Goal: Task Accomplishment & Management: Complete application form

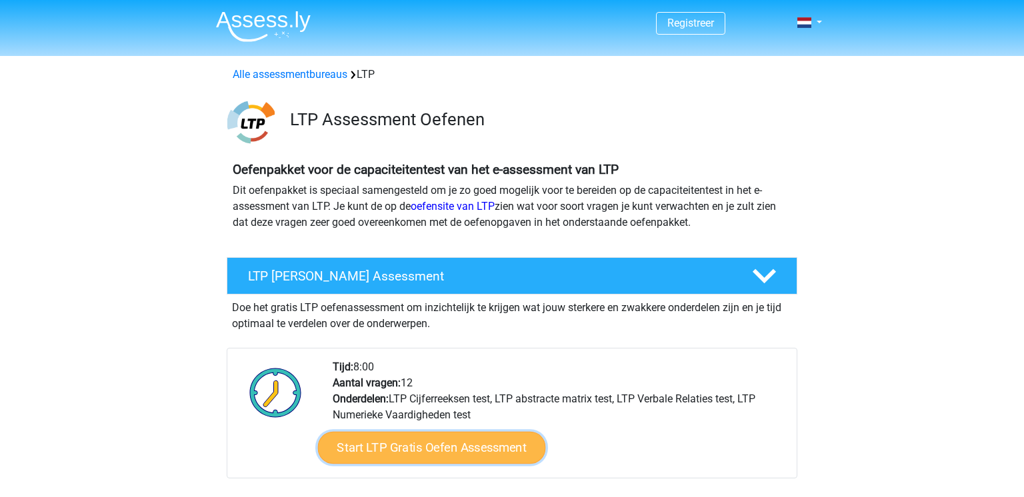
click at [471, 432] on link "Start LTP Gratis Oefen Assessment" at bounding box center [432, 448] width 228 height 32
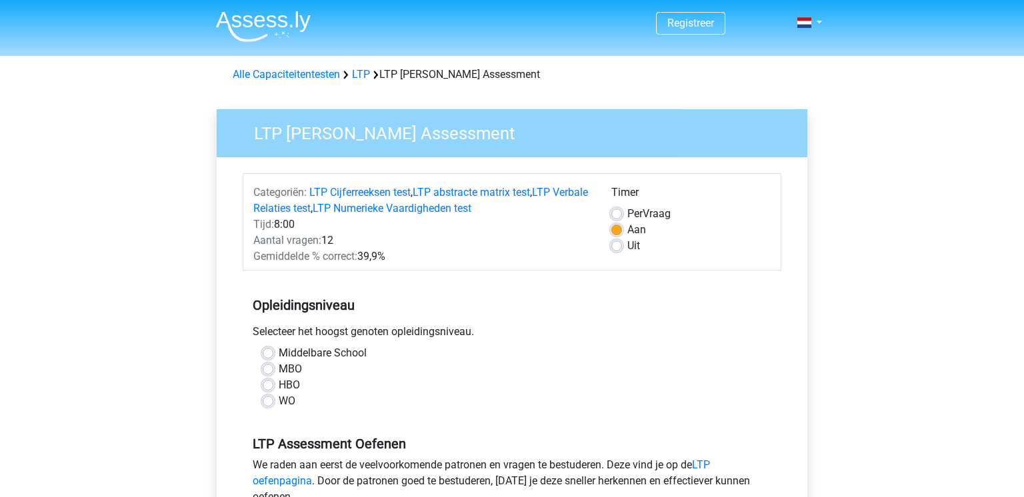
click at [279, 383] on label "HBO" at bounding box center [289, 385] width 21 height 16
click at [272, 383] on input "HBO" at bounding box center [268, 383] width 11 height 13
radio input "true"
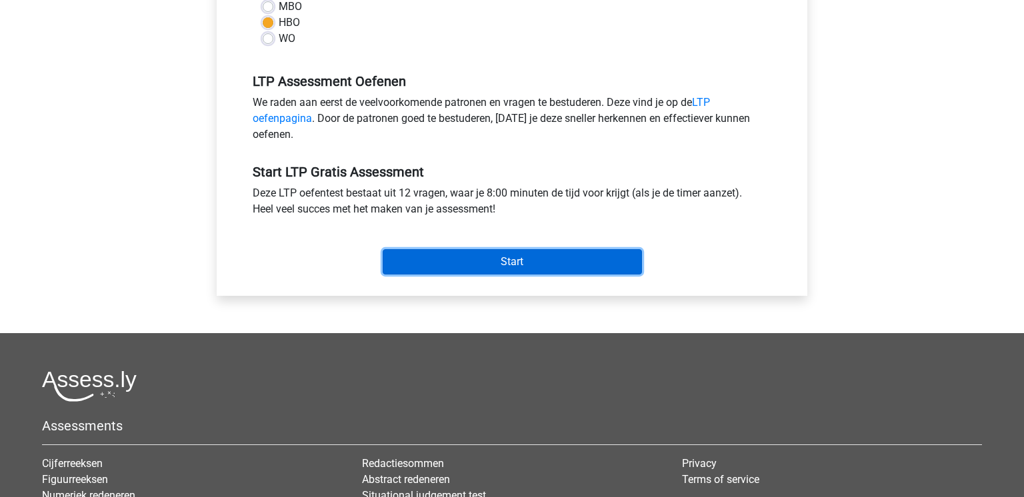
click at [470, 267] on input "Start" at bounding box center [512, 261] width 259 height 25
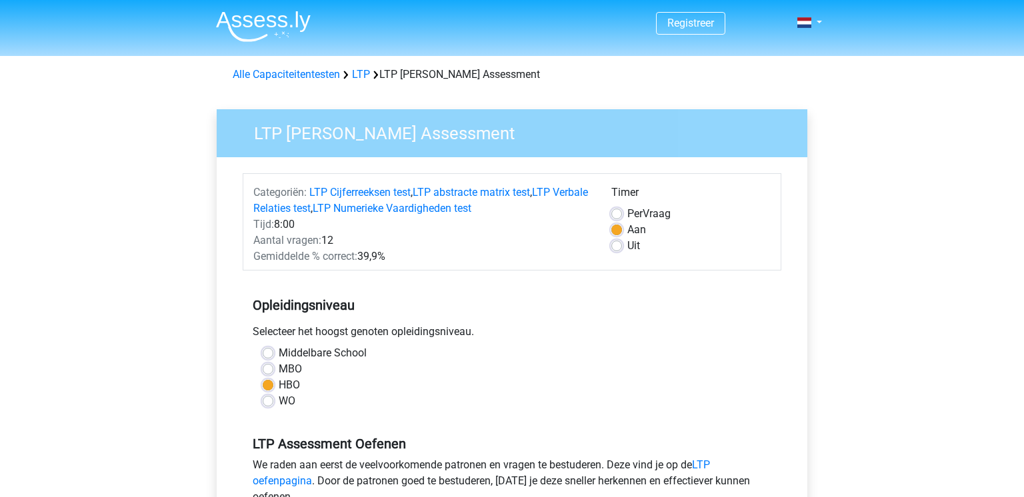
scroll to position [156, 0]
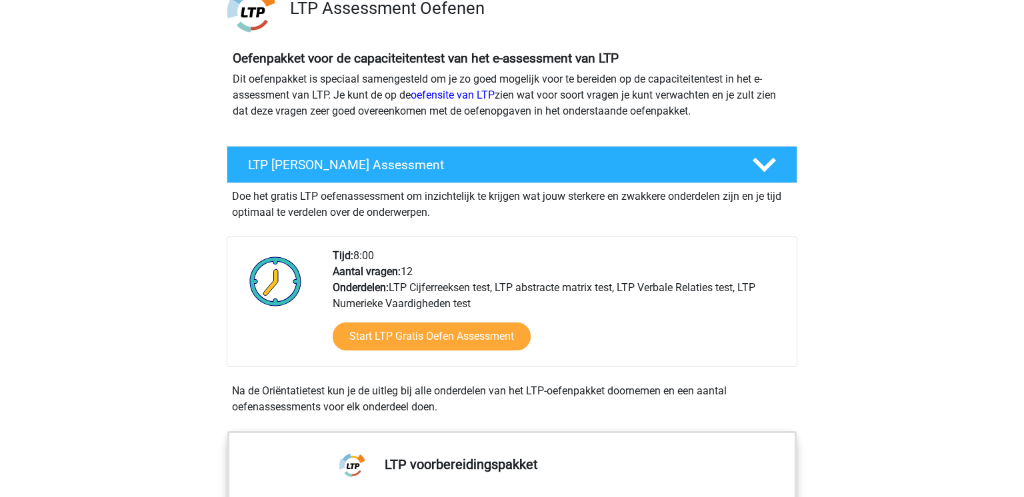
scroll to position [111, 0]
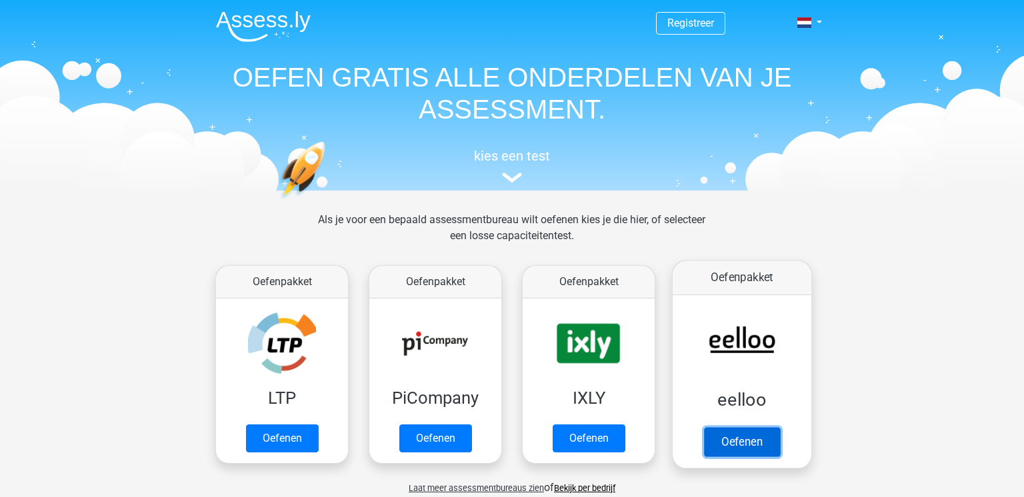
click at [752, 441] on link "Oefenen" at bounding box center [742, 441] width 76 height 29
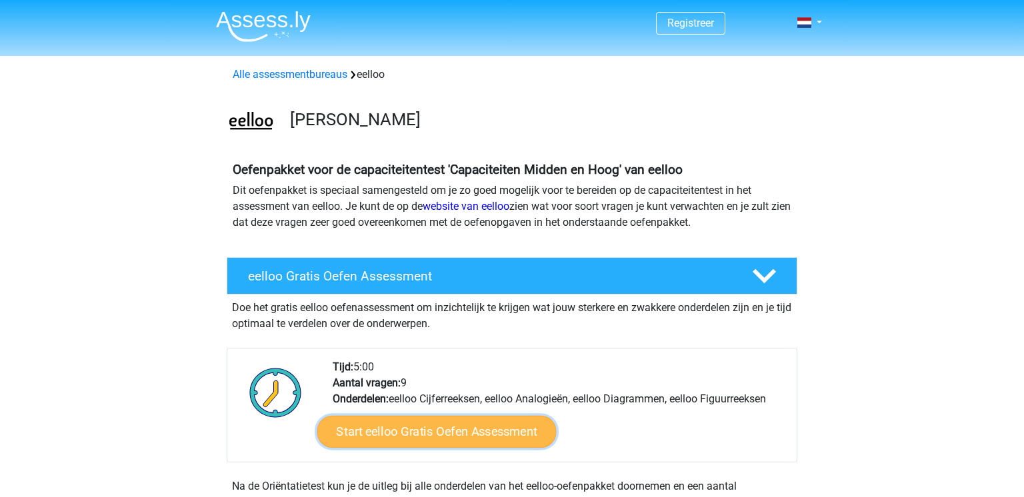
click at [487, 416] on link "Start eelloo Gratis Oefen Assessment" at bounding box center [436, 432] width 239 height 32
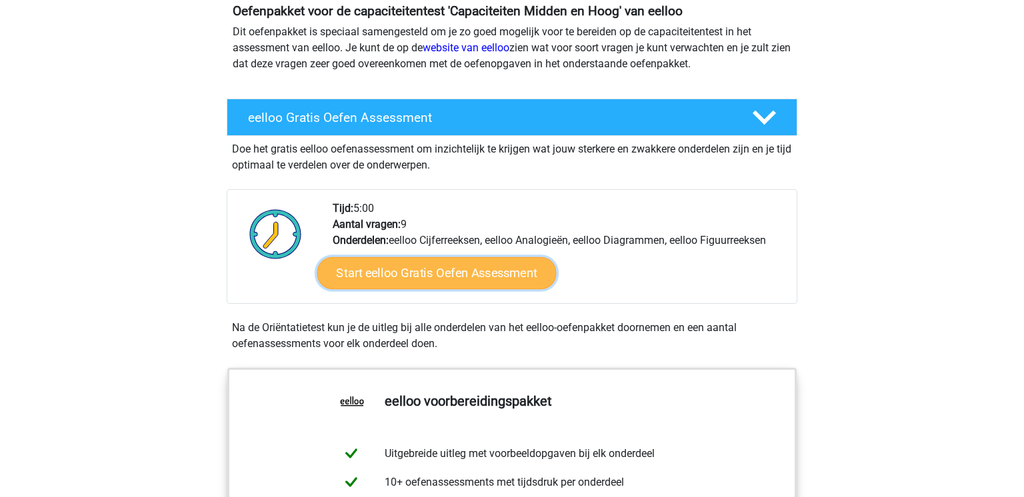
scroll to position [159, 0]
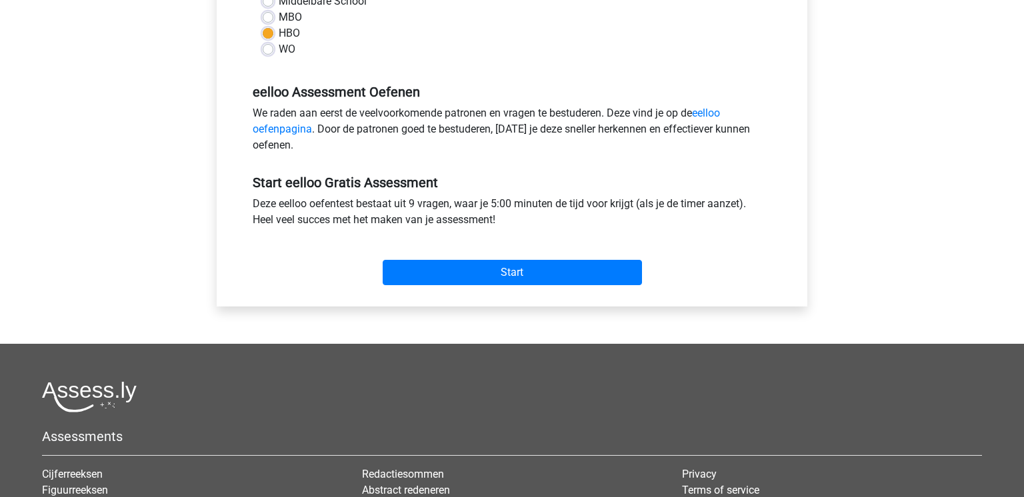
scroll to position [355, 0]
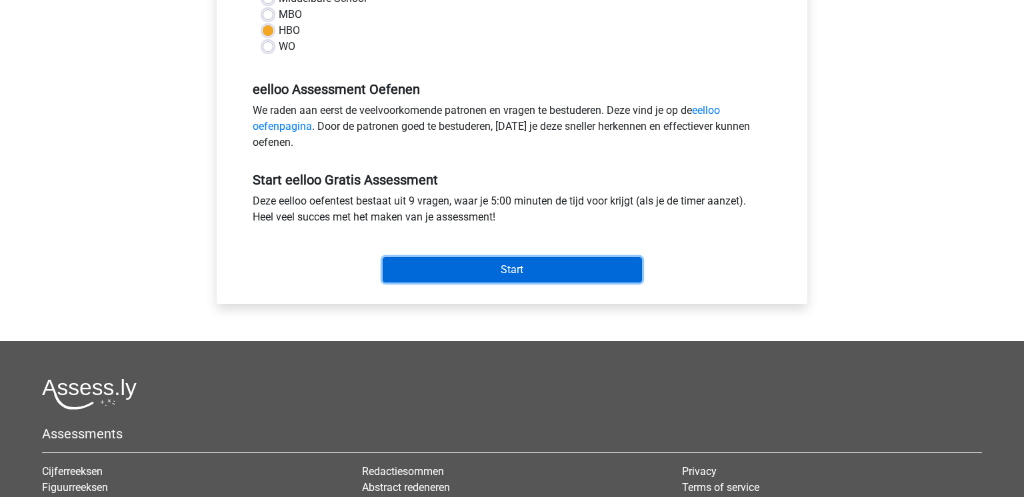
click at [571, 267] on input "Start" at bounding box center [512, 269] width 259 height 25
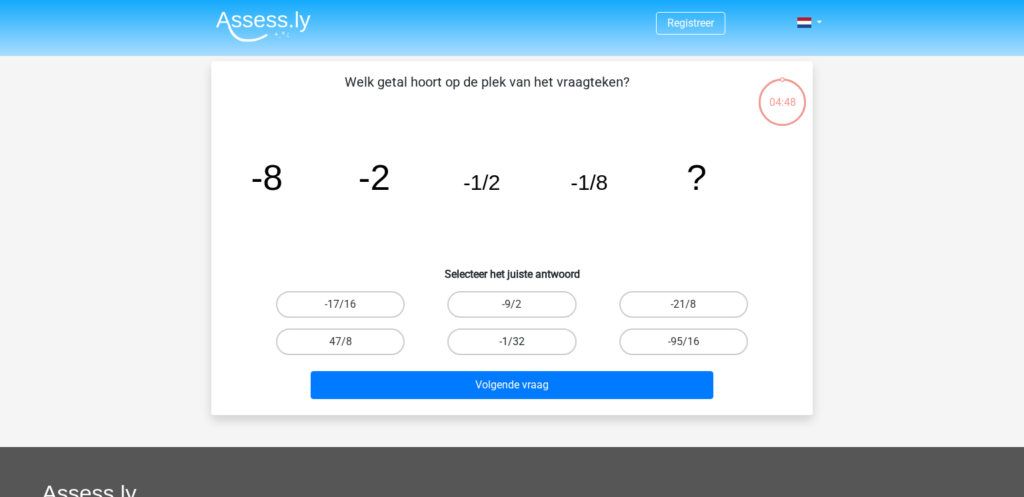
click at [505, 349] on label "-1/32" at bounding box center [511, 342] width 129 height 27
click at [512, 349] on input "-1/32" at bounding box center [516, 346] width 9 height 9
radio input "true"
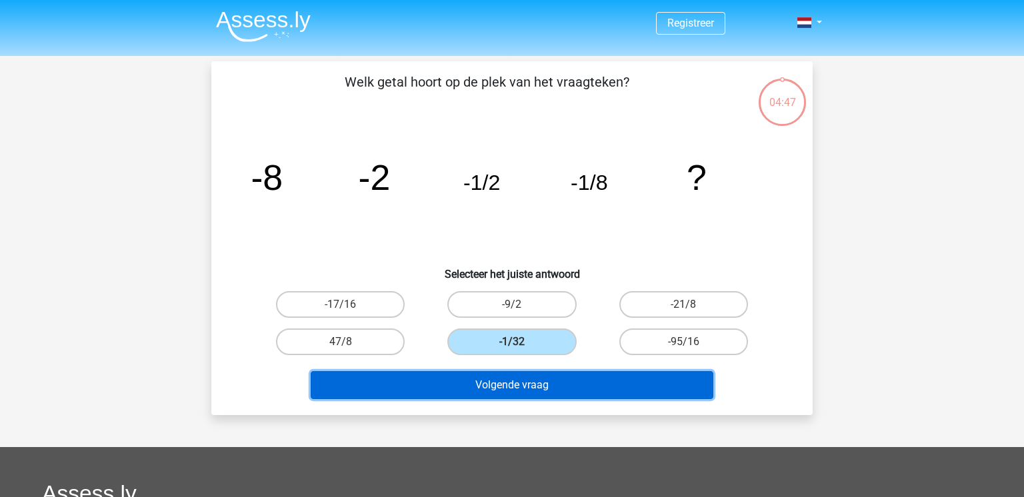
click at [535, 398] on button "Volgende vraag" at bounding box center [512, 385] width 403 height 28
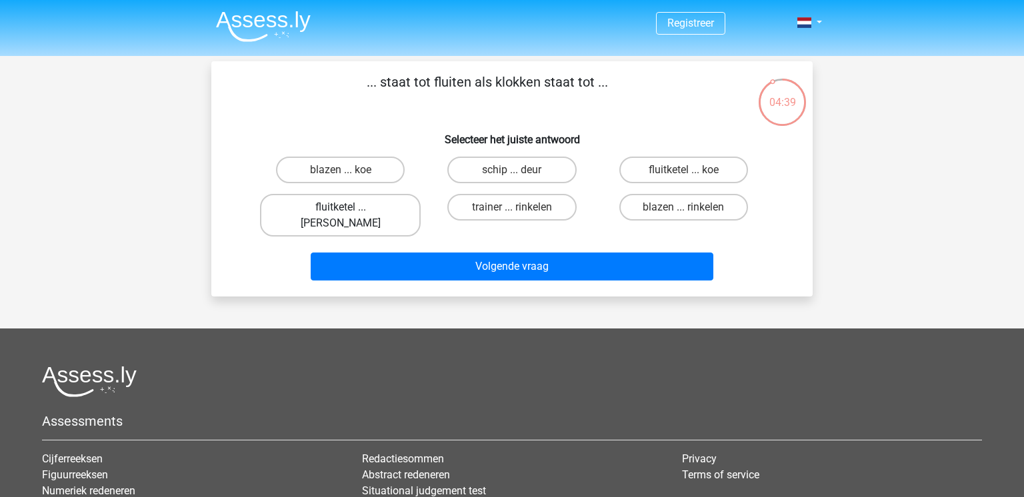
click at [329, 210] on label "fluitketel ... [PERSON_NAME]" at bounding box center [340, 215] width 161 height 43
click at [341, 210] on input "fluitketel ... [PERSON_NAME]" at bounding box center [345, 211] width 9 height 9
radio input "true"
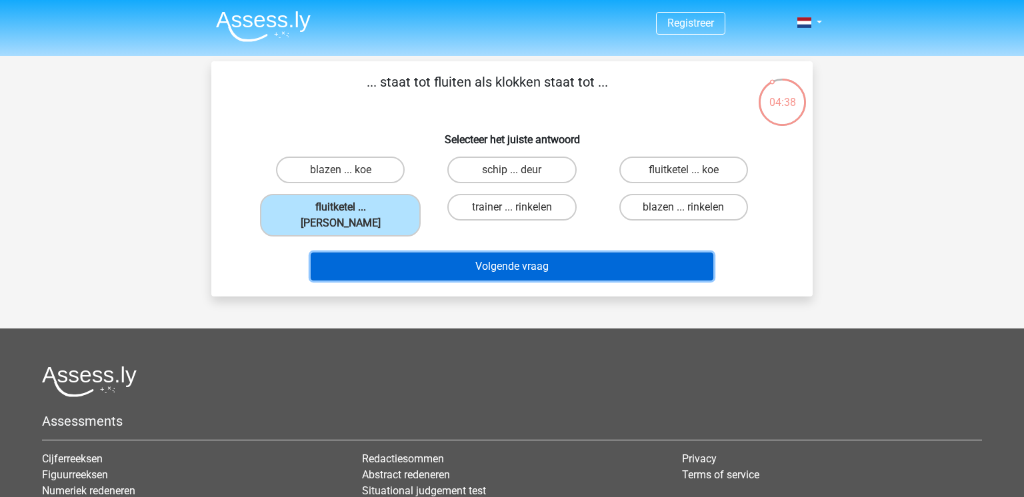
click at [423, 253] on button "Volgende vraag" at bounding box center [512, 267] width 403 height 28
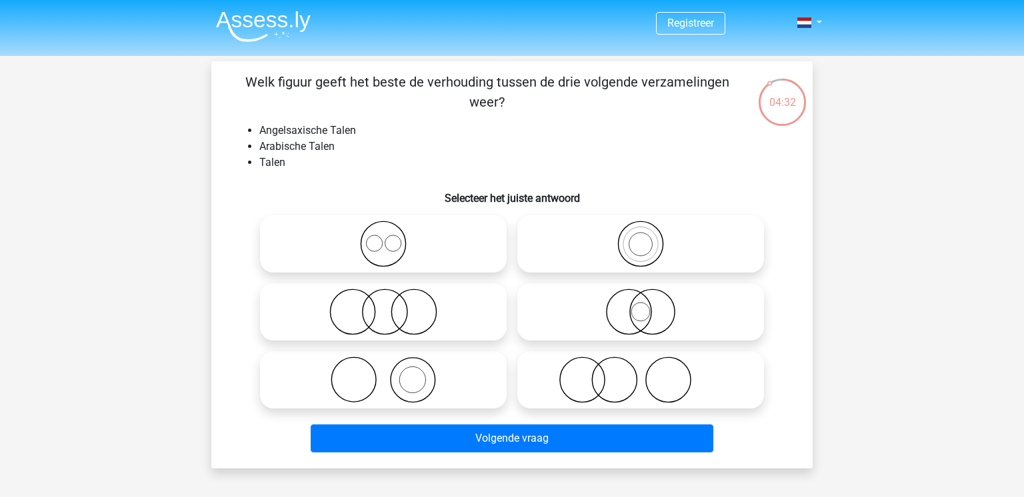
click at [385, 249] on icon at bounding box center [383, 244] width 236 height 47
click at [385, 237] on input "radio" at bounding box center [387, 233] width 9 height 9
radio input "true"
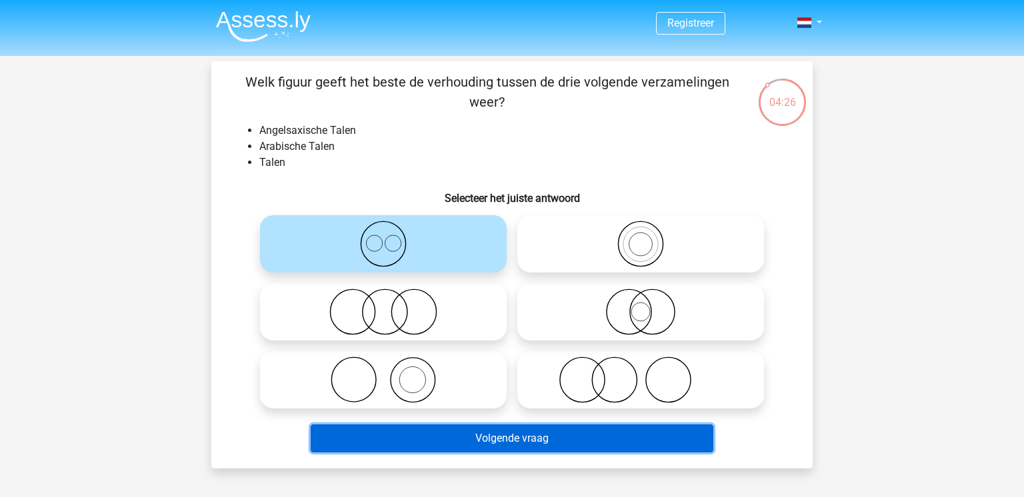
click at [569, 434] on button "Volgende vraag" at bounding box center [512, 439] width 403 height 28
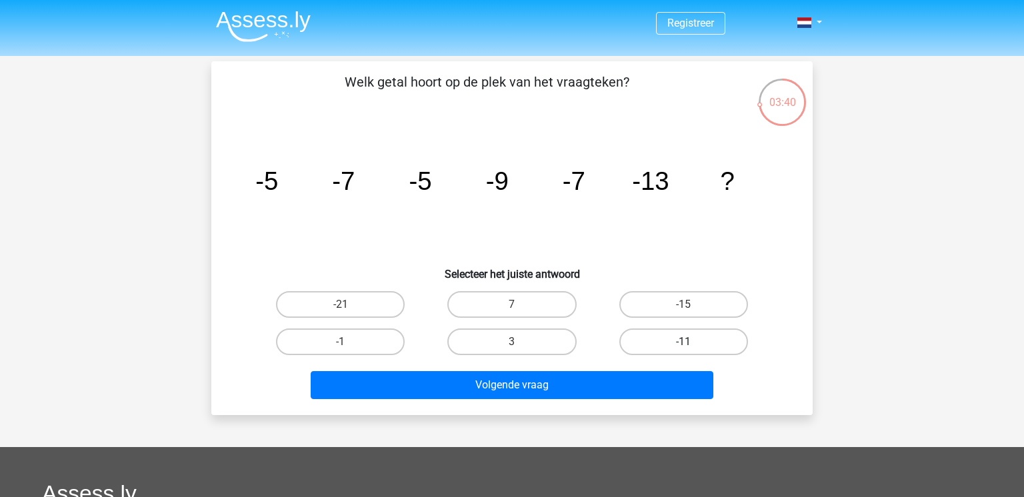
click at [681, 343] on label "-11" at bounding box center [683, 342] width 129 height 27
click at [683, 343] on input "-11" at bounding box center [687, 346] width 9 height 9
radio input "true"
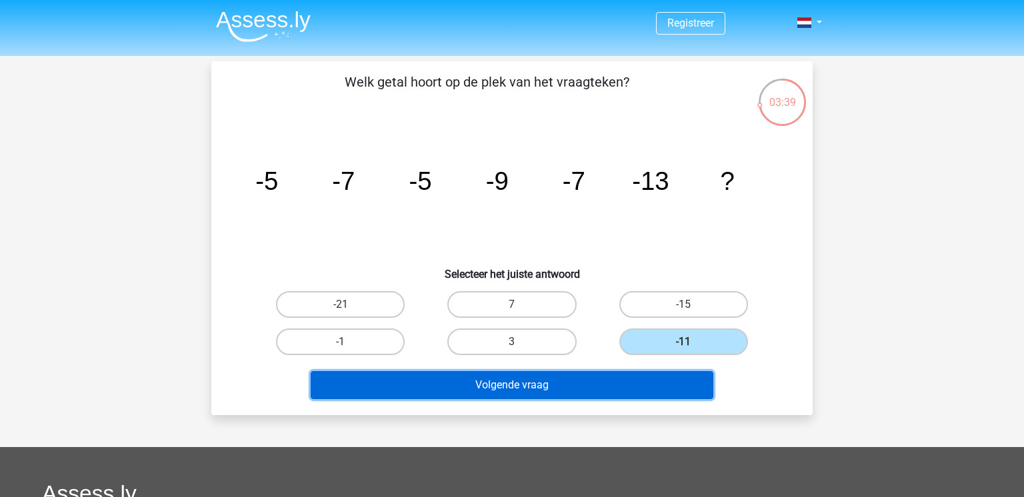
click at [651, 385] on button "Volgende vraag" at bounding box center [512, 385] width 403 height 28
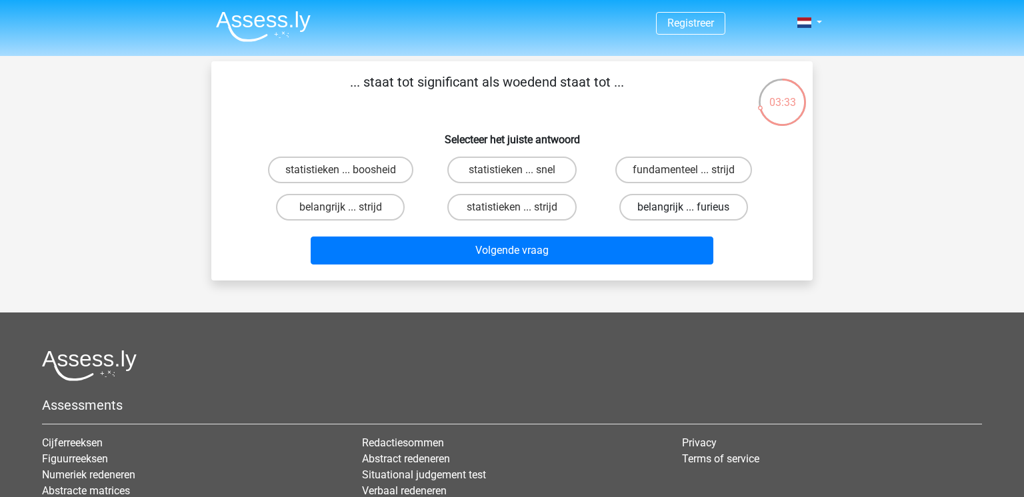
click at [661, 207] on label "belangrijk ... furieus" at bounding box center [683, 207] width 129 height 27
click at [683, 207] on input "belangrijk ... furieus" at bounding box center [687, 211] width 9 height 9
radio input "true"
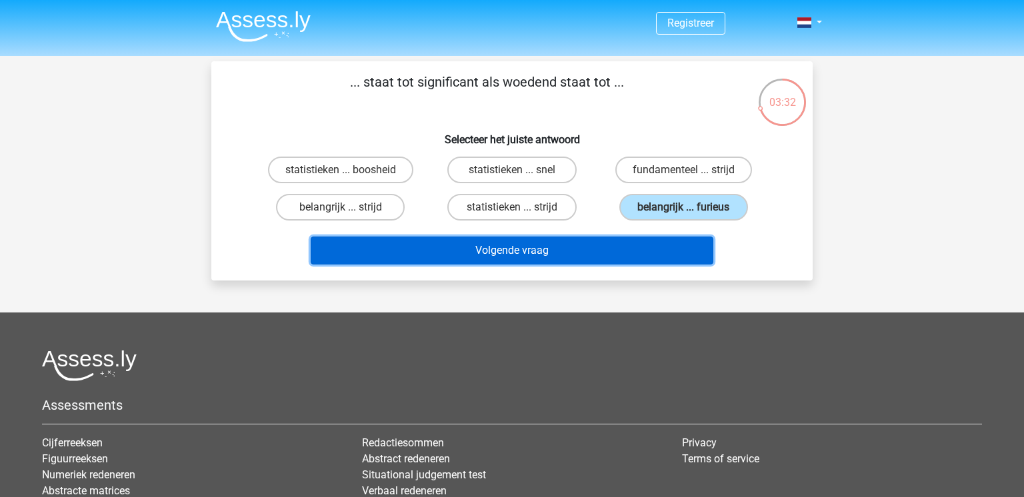
click at [541, 249] on button "Volgende vraag" at bounding box center [512, 251] width 403 height 28
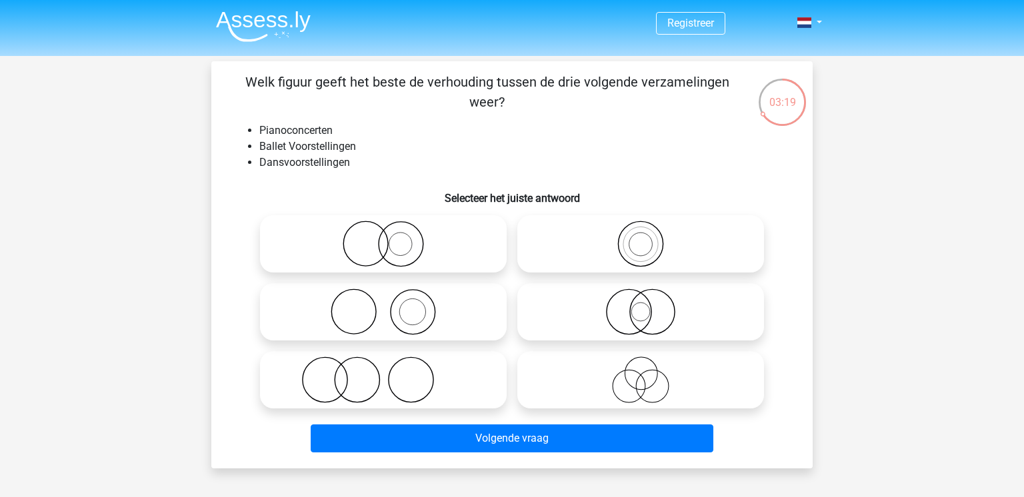
click at [474, 309] on icon at bounding box center [383, 312] width 236 height 47
click at [392, 305] on input "radio" at bounding box center [387, 301] width 9 height 9
radio input "true"
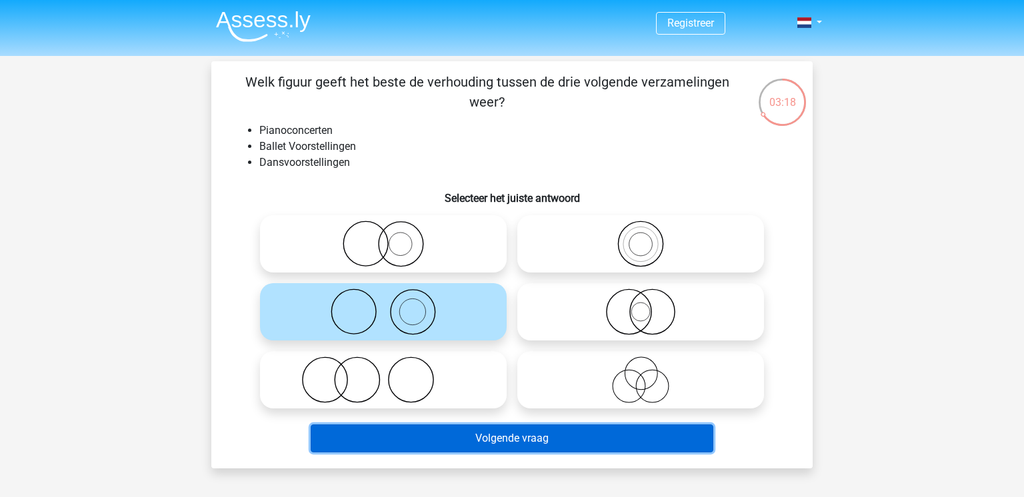
click at [569, 443] on button "Volgende vraag" at bounding box center [512, 439] width 403 height 28
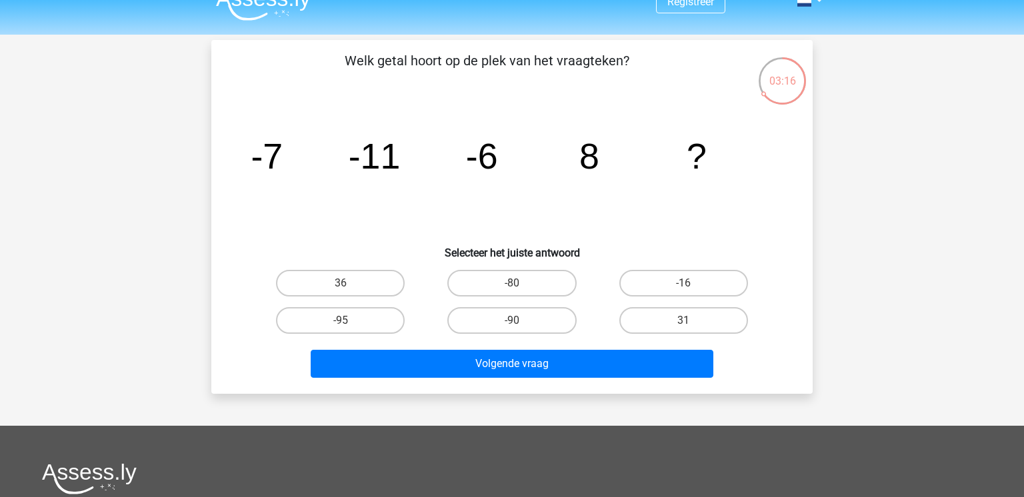
scroll to position [16, 0]
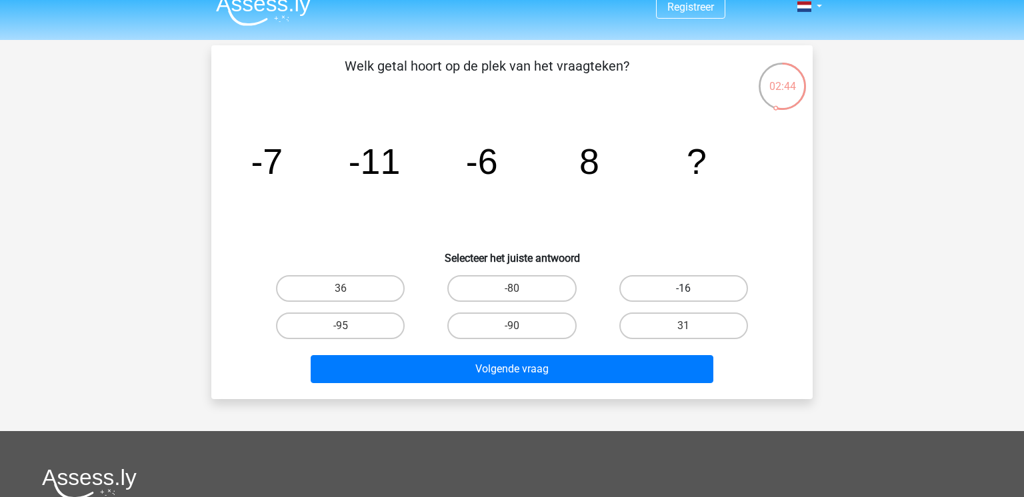
click at [653, 295] on label "-16" at bounding box center [683, 288] width 129 height 27
click at [683, 295] on input "-16" at bounding box center [687, 293] width 9 height 9
radio input "true"
click at [661, 328] on label "31" at bounding box center [683, 326] width 129 height 27
click at [683, 328] on input "31" at bounding box center [687, 330] width 9 height 9
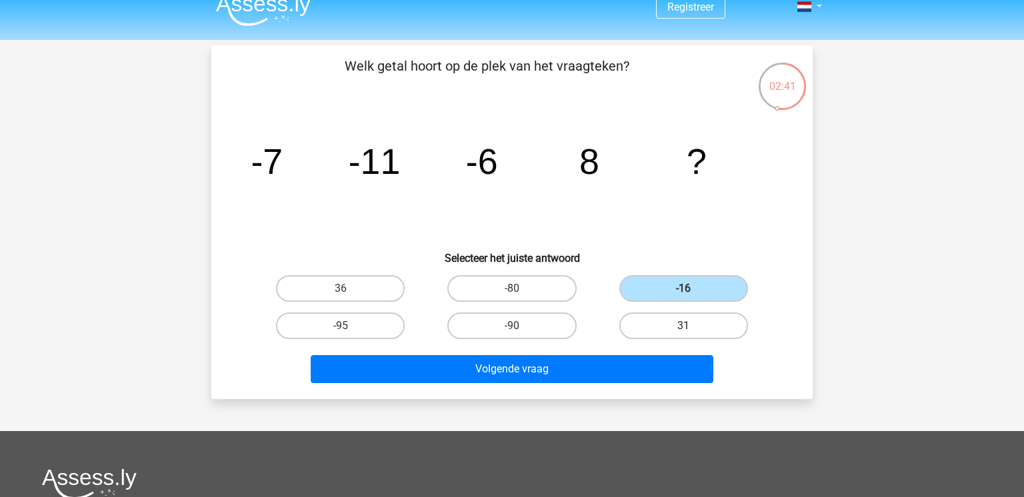
radio input "true"
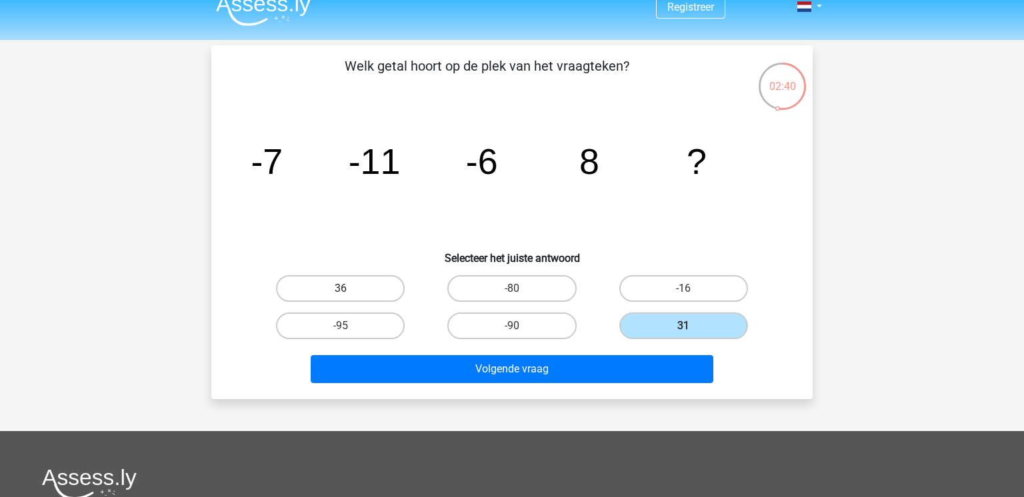
click at [375, 287] on label "36" at bounding box center [340, 288] width 129 height 27
click at [349, 289] on input "36" at bounding box center [345, 293] width 9 height 9
radio input "true"
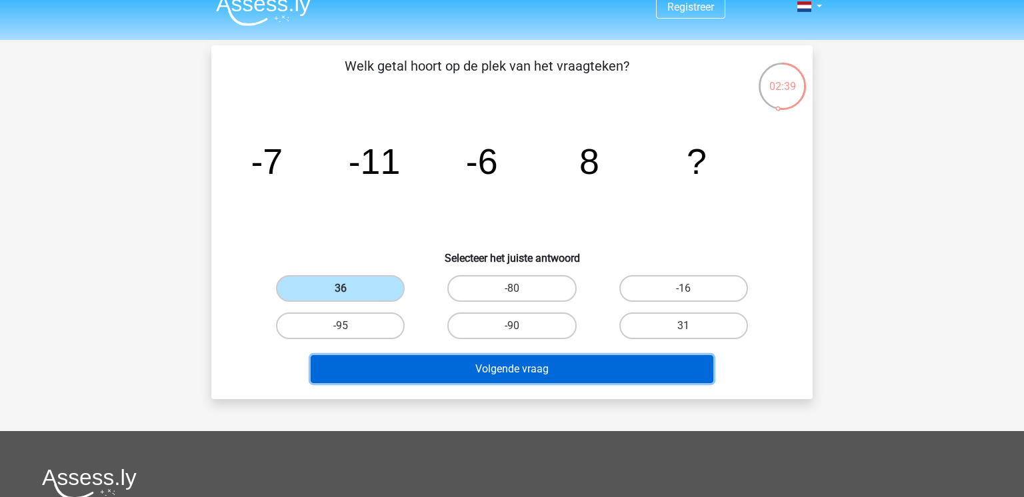
click at [429, 374] on button "Volgende vraag" at bounding box center [512, 369] width 403 height 28
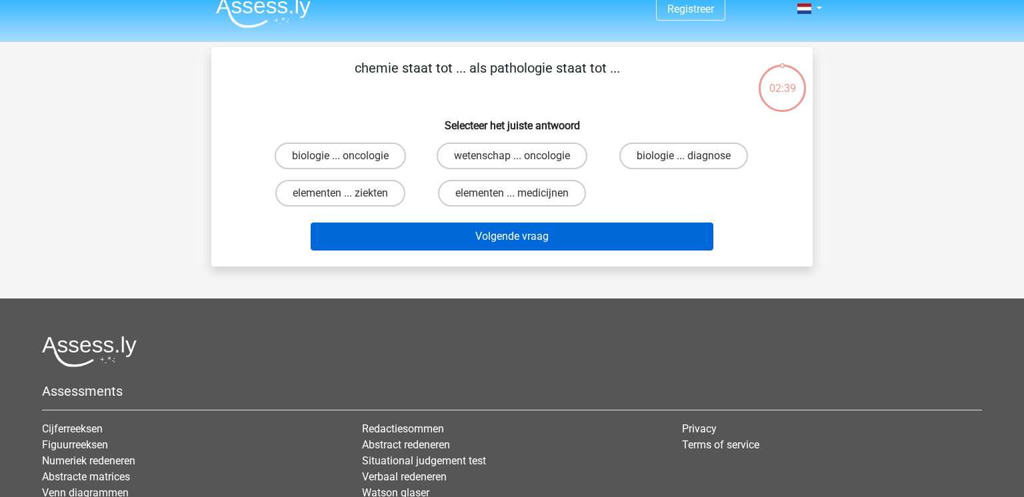
scroll to position [1, 0]
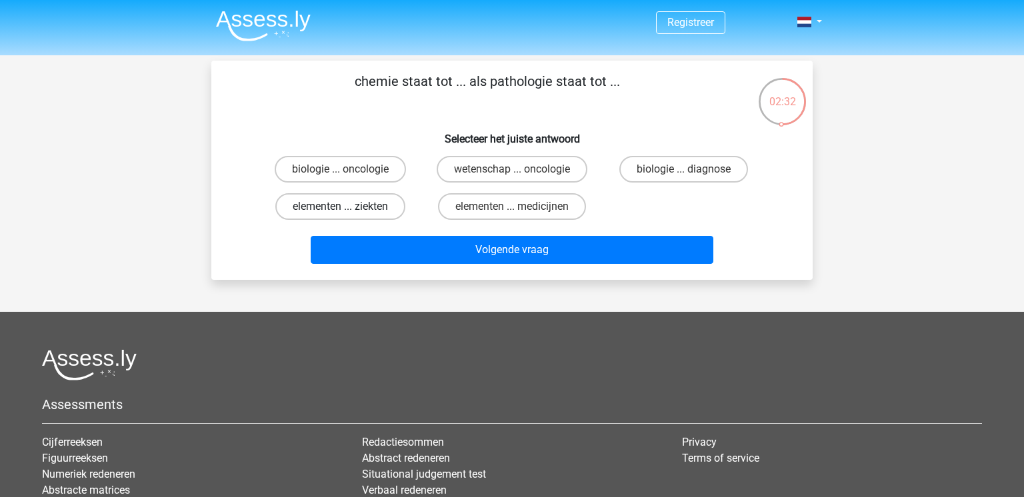
click at [400, 209] on label "elementen ... ziekten" at bounding box center [340, 206] width 130 height 27
click at [349, 209] on input "elementen ... ziekten" at bounding box center [345, 211] width 9 height 9
radio input "true"
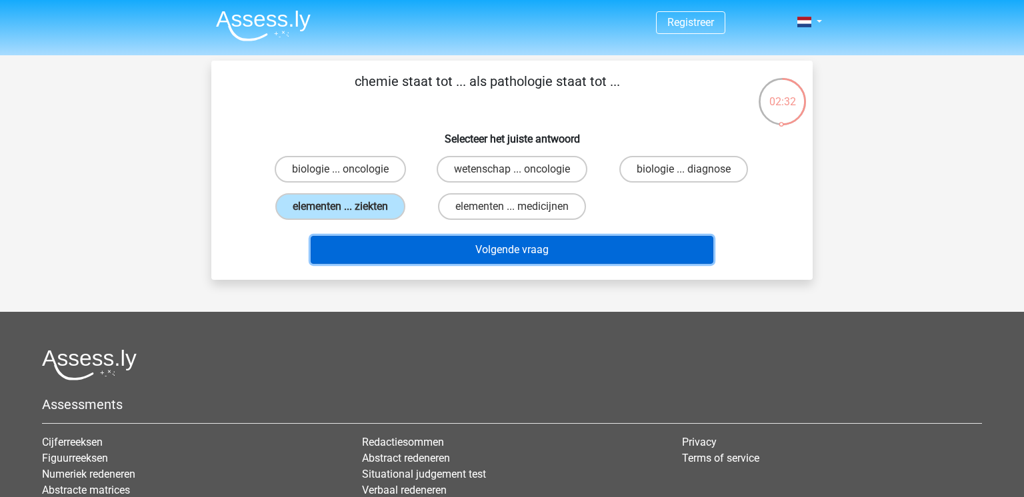
click at [469, 245] on button "Volgende vraag" at bounding box center [512, 250] width 403 height 28
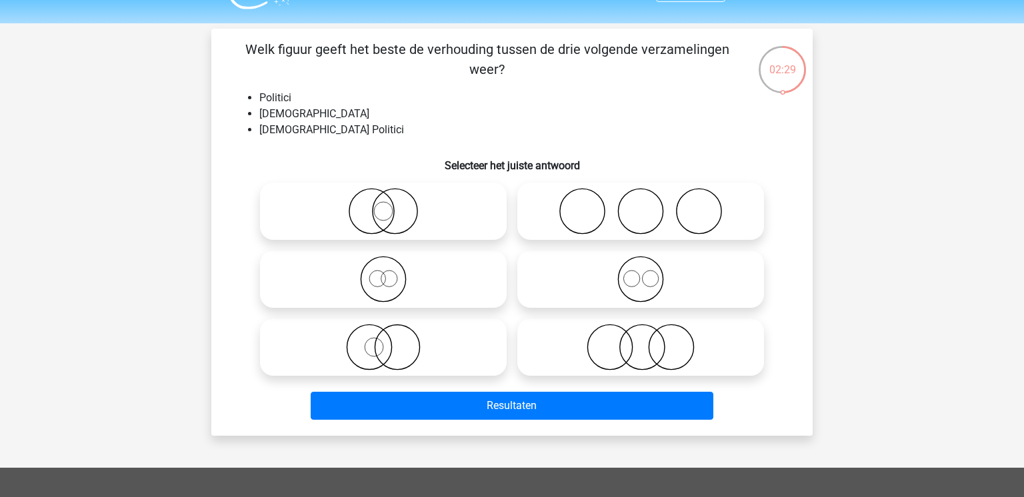
scroll to position [23, 0]
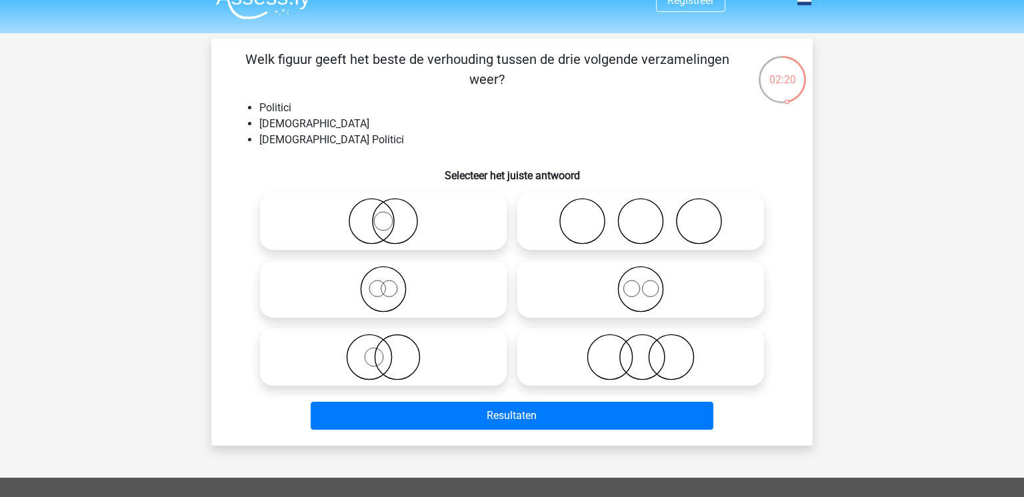
click at [408, 220] on icon at bounding box center [383, 221] width 236 height 47
click at [392, 215] on input "radio" at bounding box center [387, 210] width 9 height 9
radio input "true"
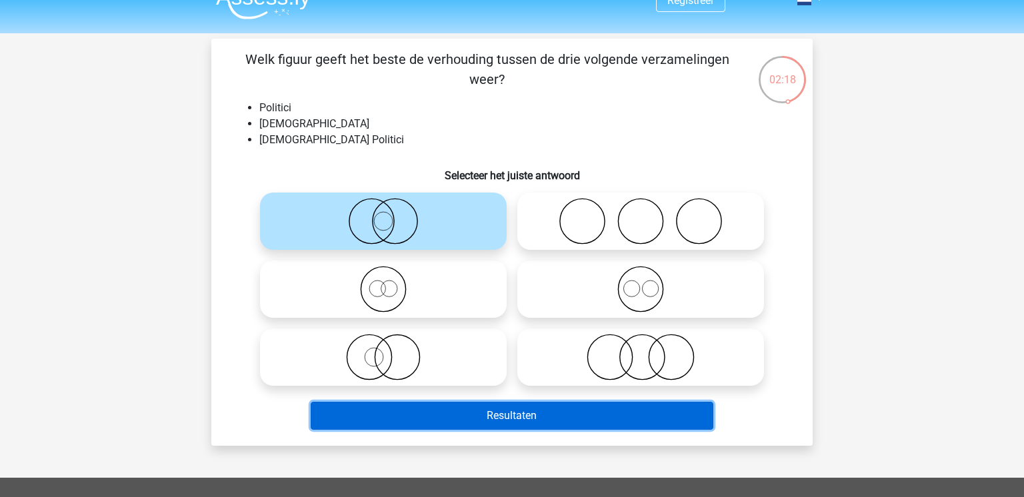
click at [517, 409] on button "Resultaten" at bounding box center [512, 416] width 403 height 28
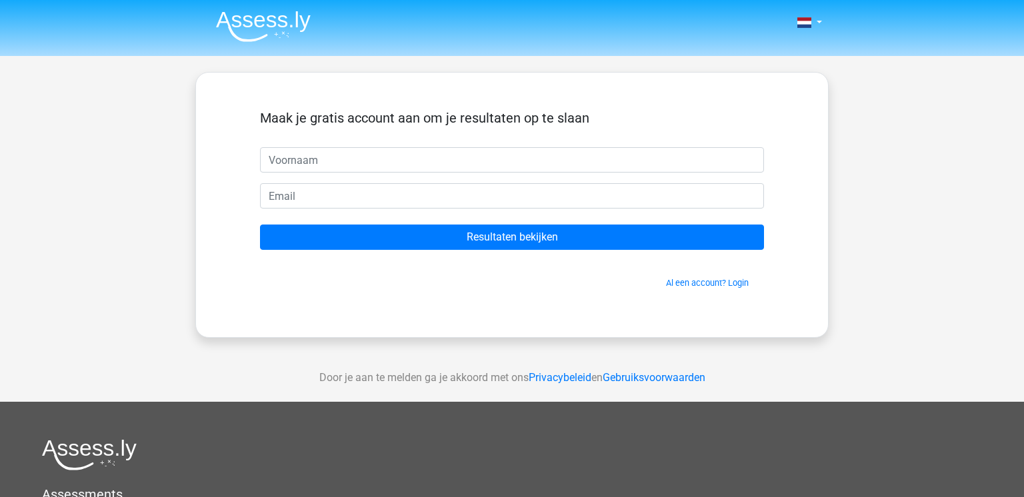
click at [539, 164] on input "text" at bounding box center [512, 159] width 504 height 25
click at [707, 281] on link "Al een account? Login" at bounding box center [707, 283] width 83 height 10
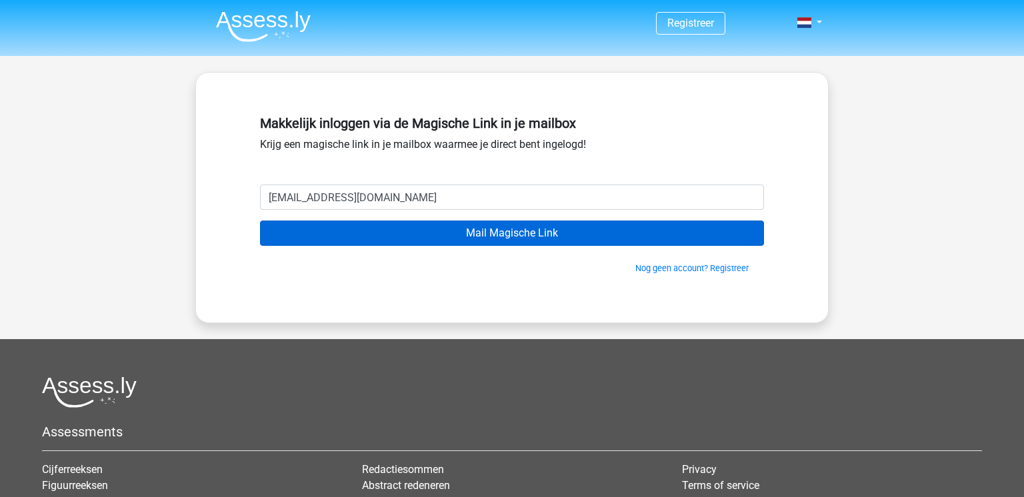
type input "[EMAIL_ADDRESS][DOMAIN_NAME]"
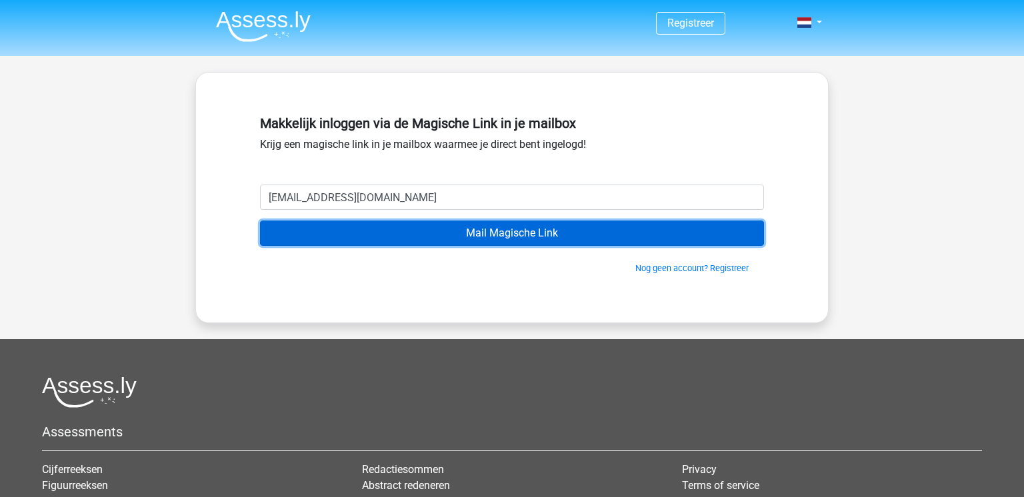
click at [545, 227] on input "Mail Magische Link" at bounding box center [512, 233] width 504 height 25
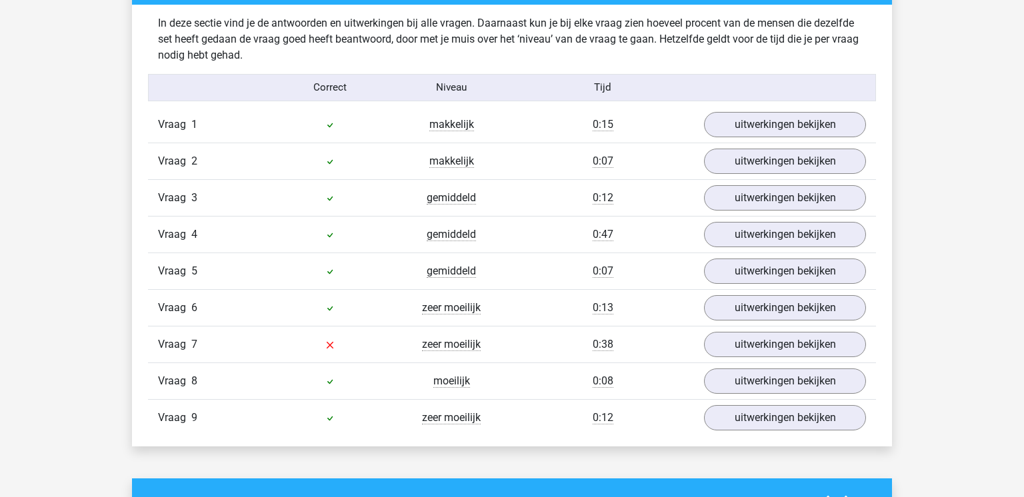
scroll to position [1537, 0]
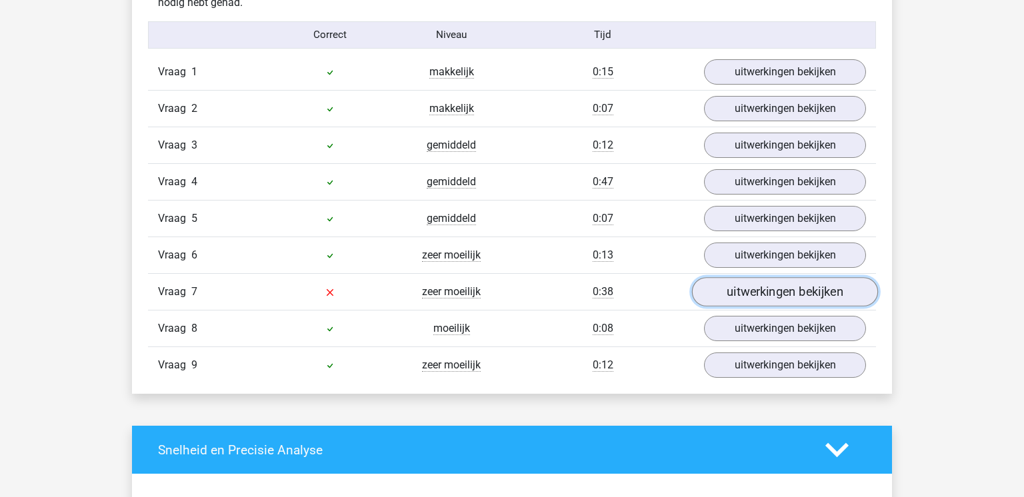
click at [731, 289] on link "uitwerkingen bekijken" at bounding box center [785, 291] width 186 height 29
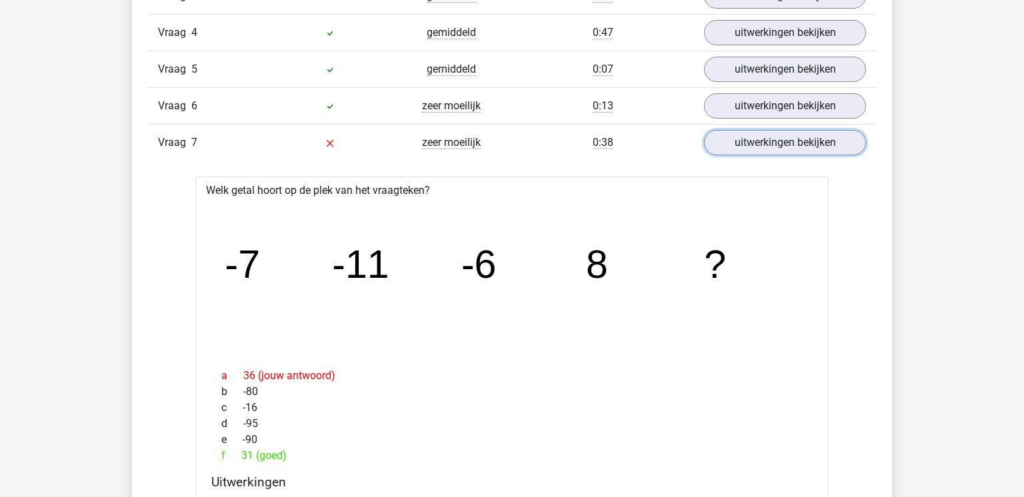
scroll to position [1685, 0]
click at [616, 329] on icon "image/svg+xml -7 -11 -6 8 ?" at bounding box center [512, 279] width 591 height 148
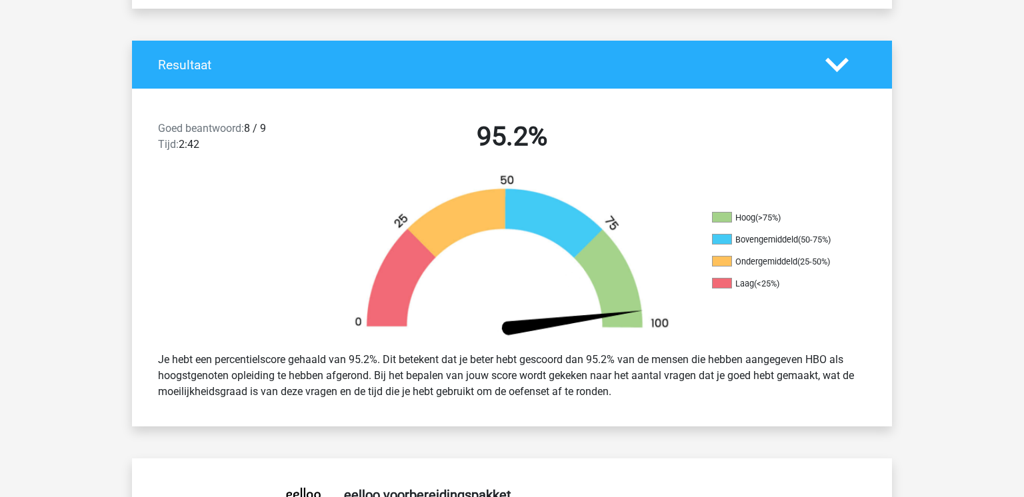
scroll to position [323, 0]
